Goal: Information Seeking & Learning: Understand process/instructions

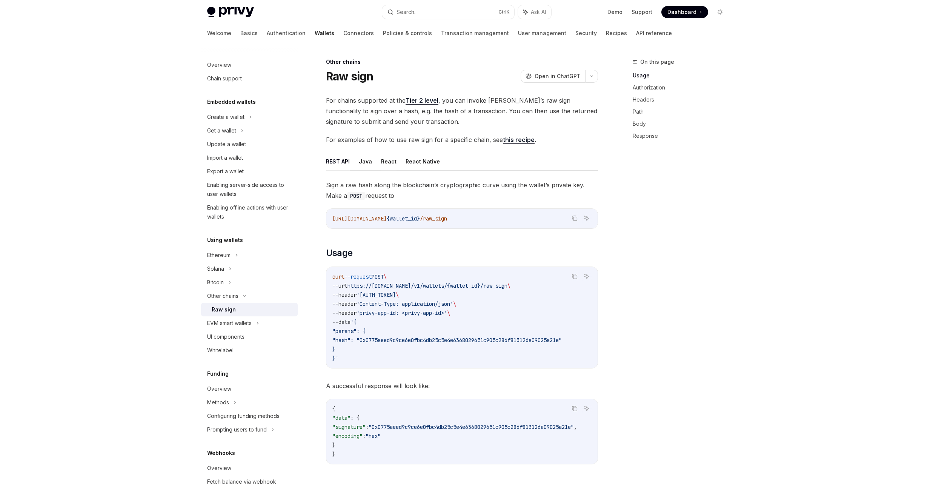
click at [389, 167] on button "React" at bounding box center [388, 161] width 15 height 18
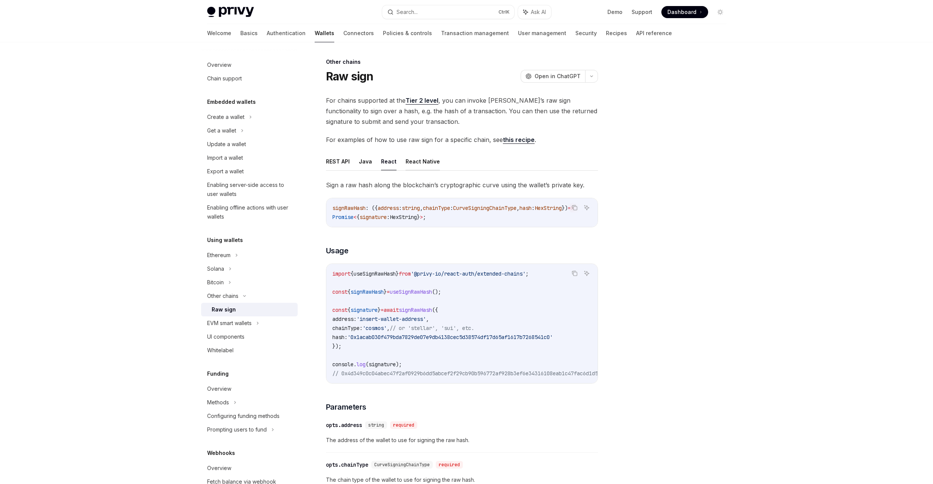
click at [414, 164] on button "React Native" at bounding box center [423, 161] width 34 height 18
click at [366, 166] on button "Java" at bounding box center [365, 161] width 13 height 18
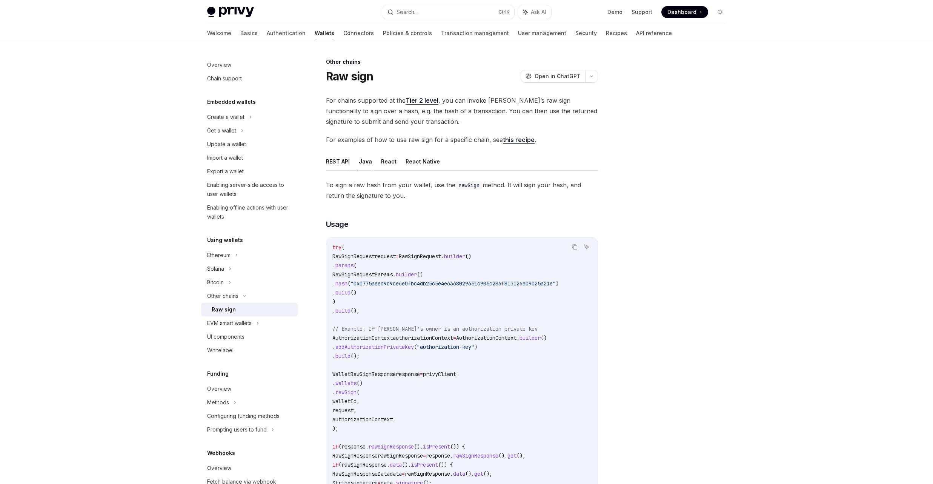
click at [333, 164] on button "REST API" at bounding box center [338, 161] width 24 height 18
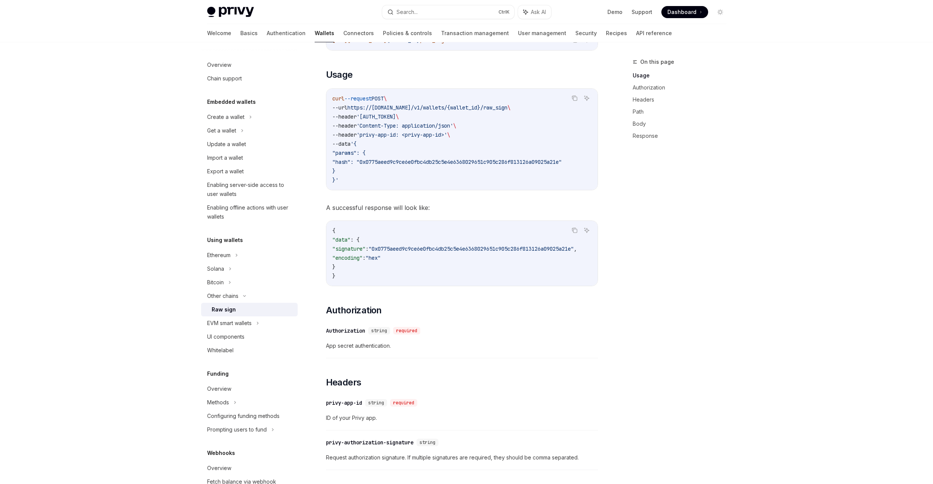
scroll to position [181, 0]
click at [255, 285] on div "Bitcoin" at bounding box center [249, 283] width 97 height 14
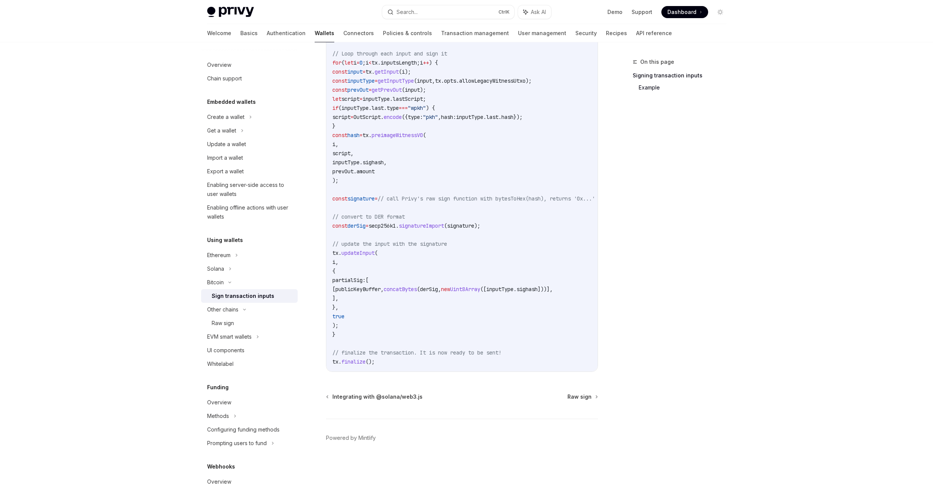
scroll to position [428, 0]
click at [216, 320] on div "Raw sign" at bounding box center [223, 323] width 22 height 9
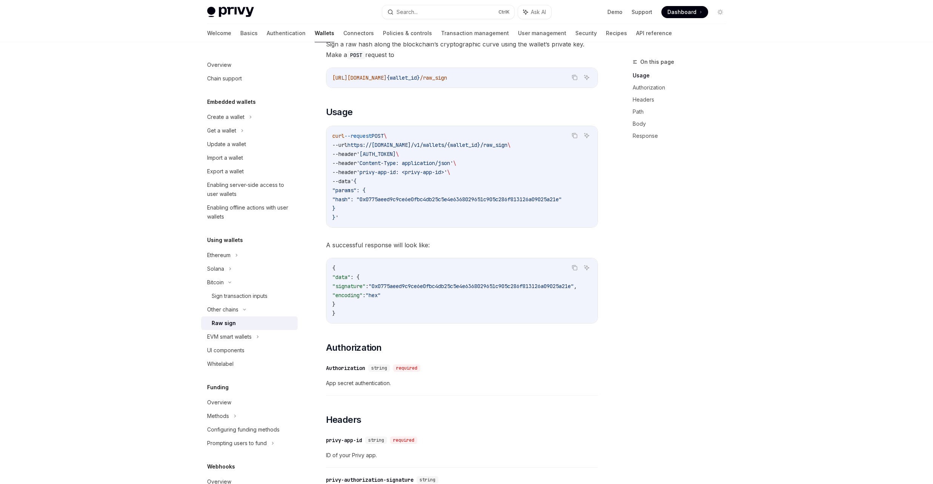
scroll to position [186, 0]
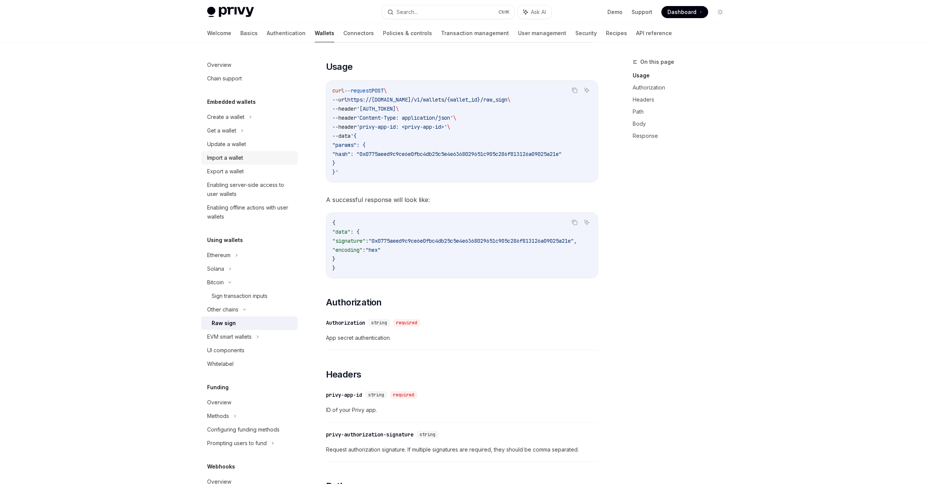
click at [240, 156] on div "Import a wallet" at bounding box center [225, 157] width 36 height 9
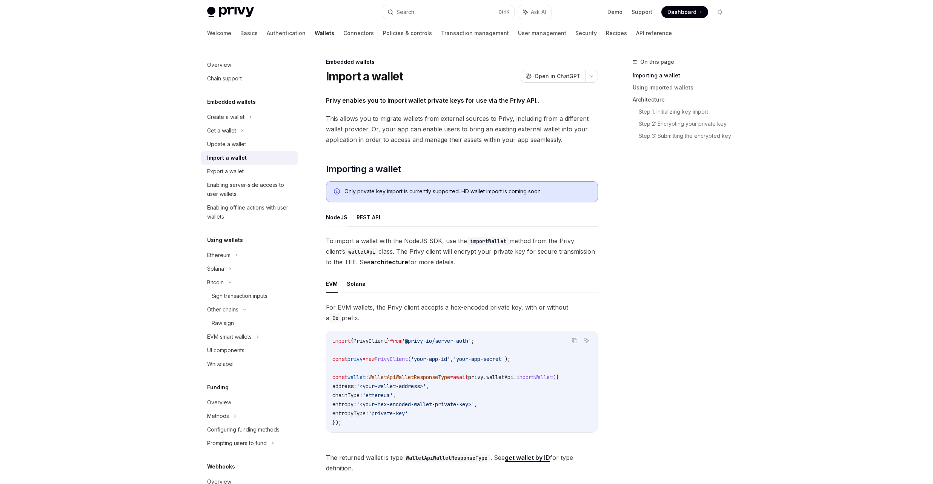
click at [359, 220] on button "REST API" at bounding box center [369, 217] width 24 height 18
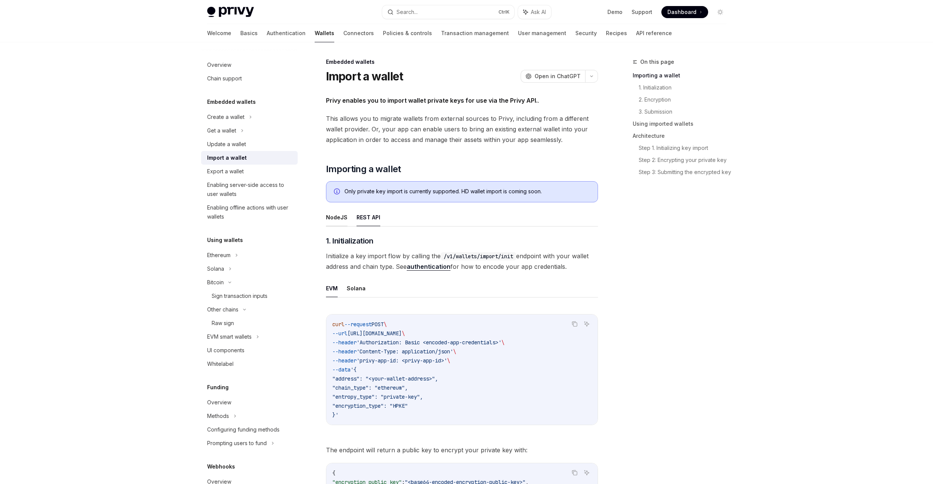
click at [330, 222] on button "NodeJS" at bounding box center [337, 217] width 22 height 18
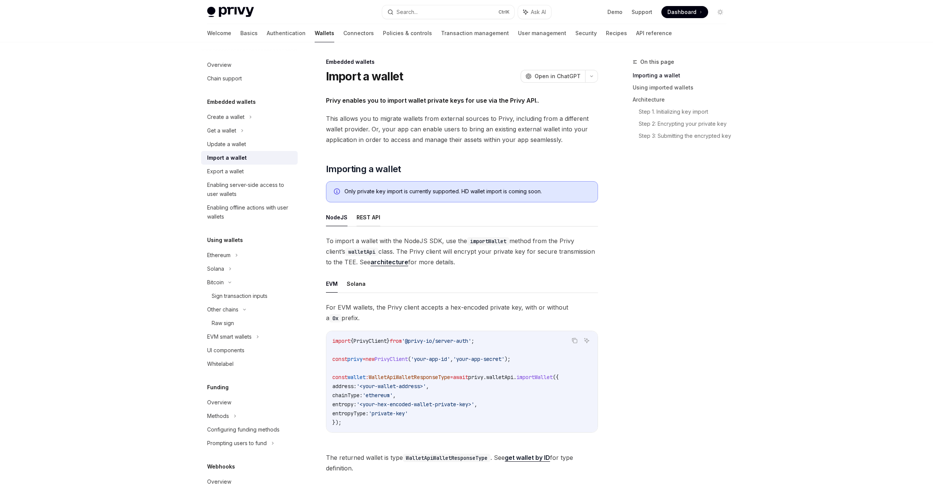
click at [357, 220] on button "REST API" at bounding box center [369, 217] width 24 height 18
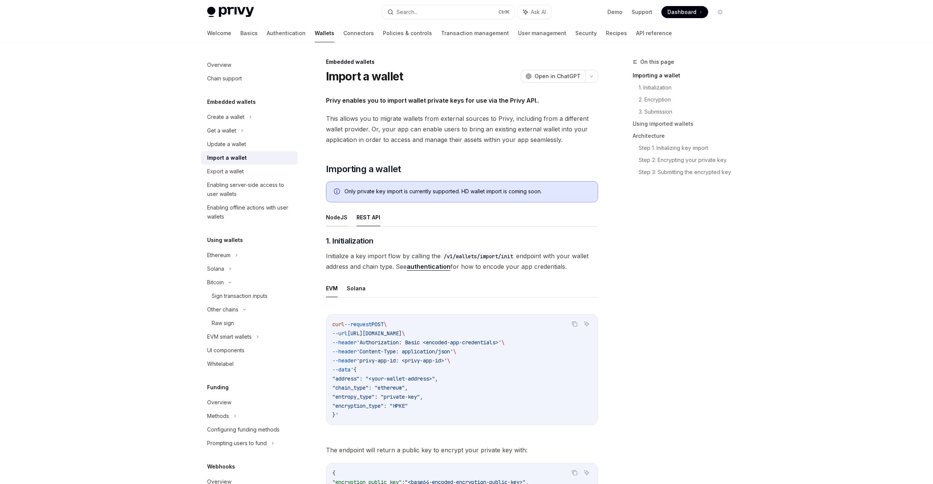
click at [339, 220] on button "NodeJS" at bounding box center [337, 217] width 22 height 18
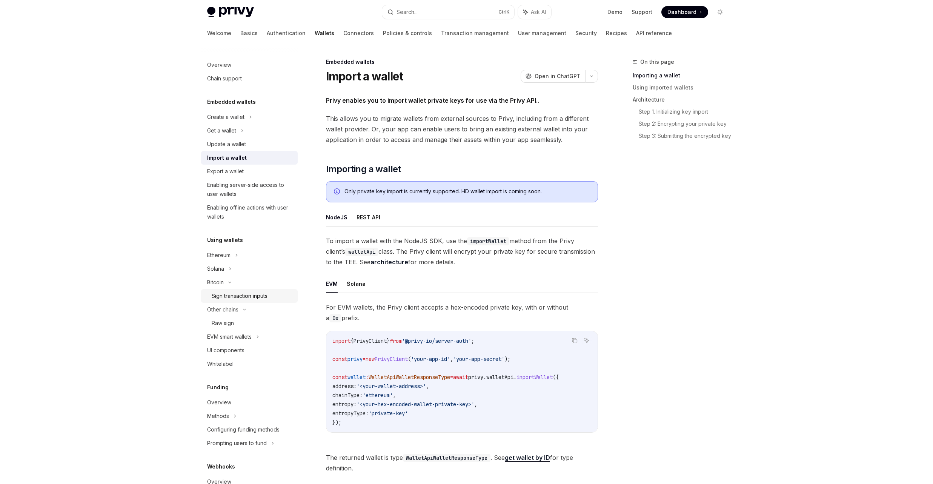
click at [240, 296] on div "Sign transaction inputs" at bounding box center [240, 295] width 56 height 9
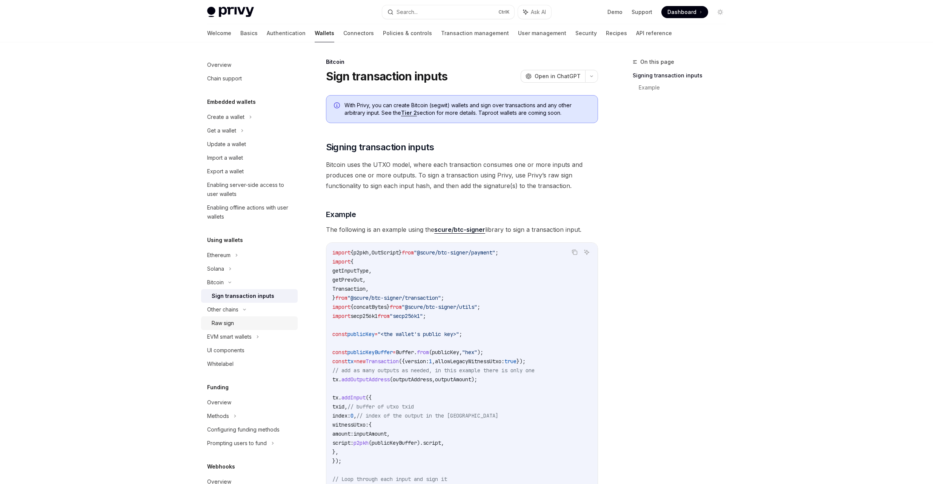
click at [238, 323] on div "Raw sign" at bounding box center [253, 323] width 82 height 9
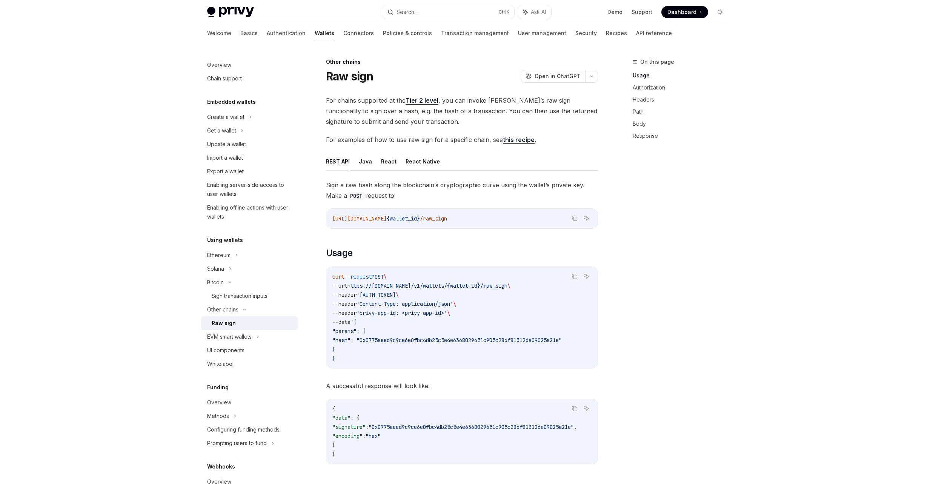
type textarea "*"
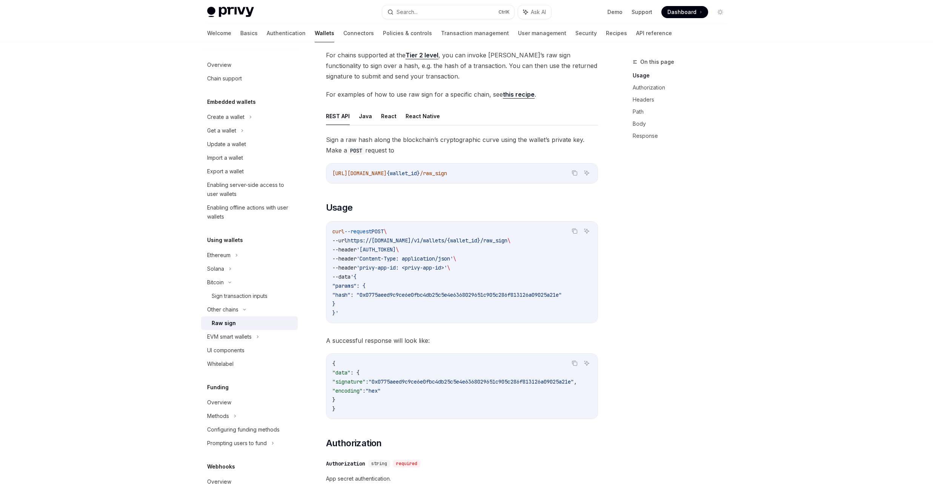
click at [546, 72] on span "For chains supported at the Tier 2 level , you can invoke Privy’s raw sign func…" at bounding box center [462, 66] width 272 height 32
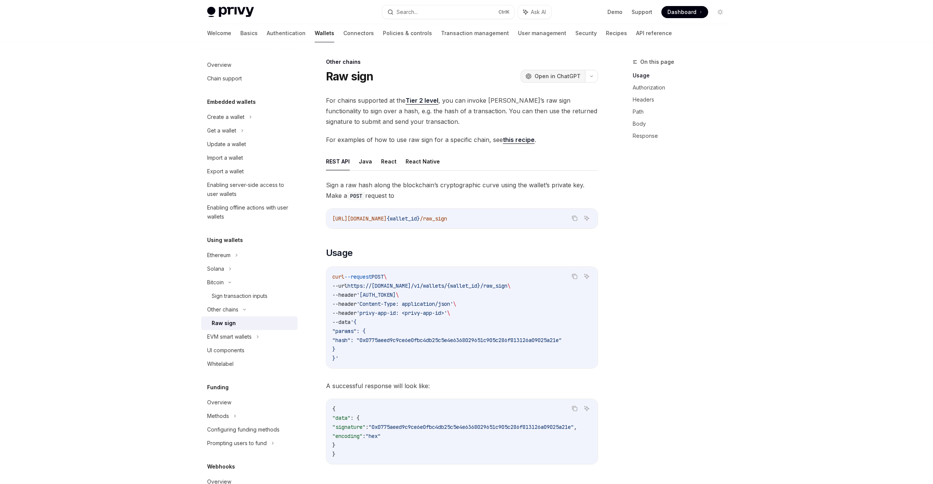
click at [549, 74] on span "Open in ChatGPT" at bounding box center [558, 76] width 46 height 8
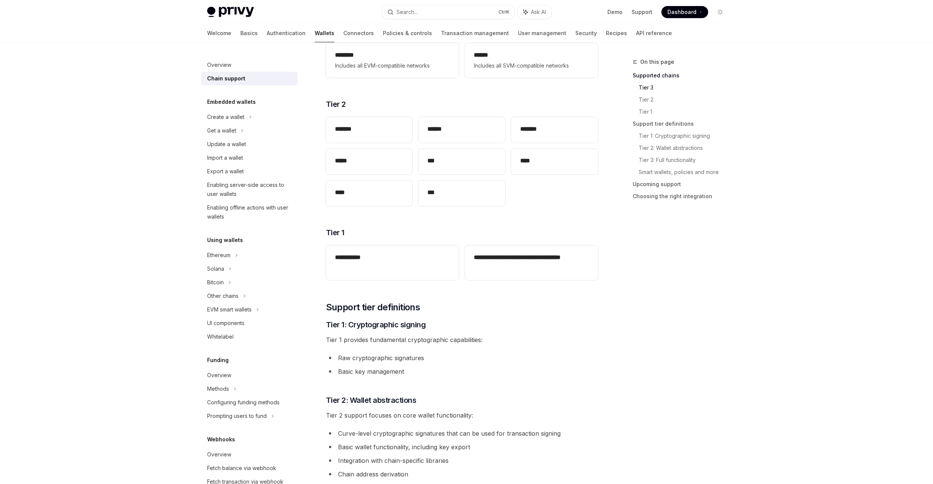
scroll to position [136, 0]
